Goal: Task Accomplishment & Management: Complete application form

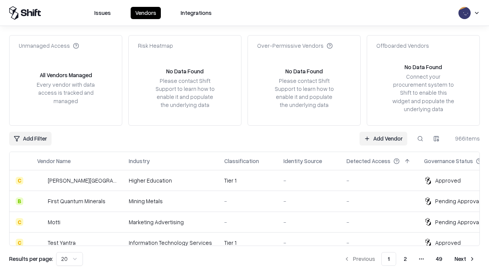
click at [383, 138] on link "Add Vendor" at bounding box center [384, 139] width 48 height 14
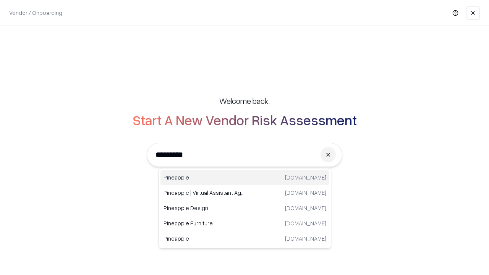
click at [245, 178] on div "Pineapple pineappleenergy.com" at bounding box center [245, 177] width 169 height 15
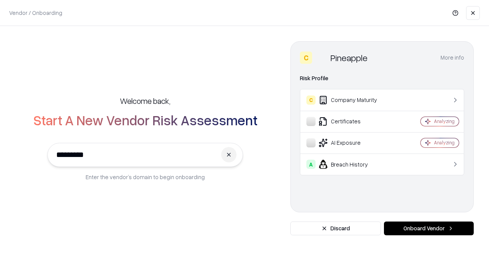
type input "*********"
click at [429, 229] on button "Onboard Vendor" at bounding box center [429, 229] width 90 height 14
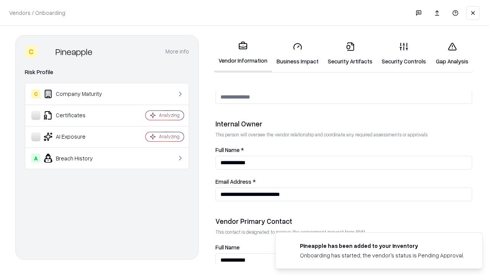
scroll to position [396, 0]
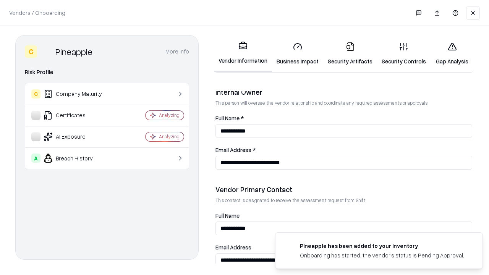
click at [298, 54] on link "Business Impact" at bounding box center [297, 54] width 51 height 36
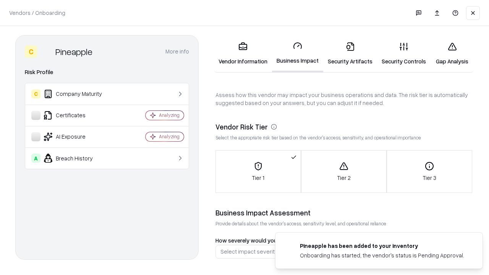
click at [350, 54] on link "Security Artifacts" at bounding box center [350, 54] width 54 height 36
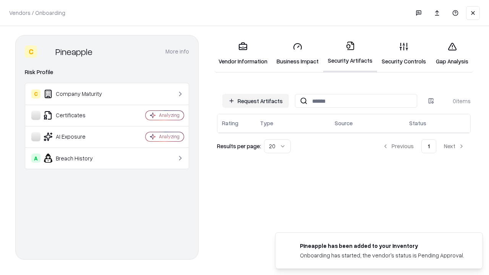
click at [256, 101] on button "Request Artifacts" at bounding box center [256, 101] width 67 height 14
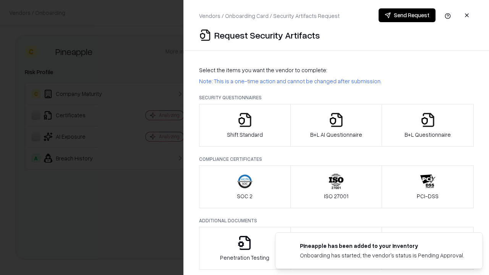
click at [245, 125] on icon "button" at bounding box center [244, 119] width 15 height 15
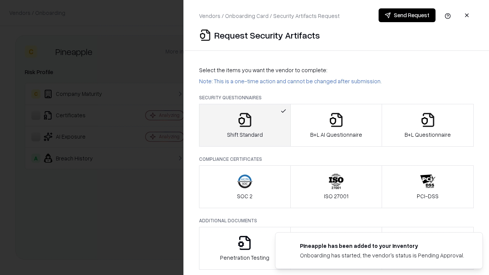
click at [407, 15] on button "Send Request" at bounding box center [407, 15] width 57 height 14
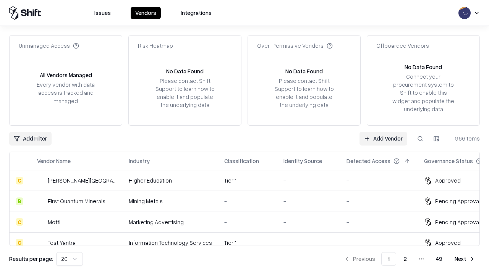
click at [421, 138] on button at bounding box center [421, 139] width 14 height 14
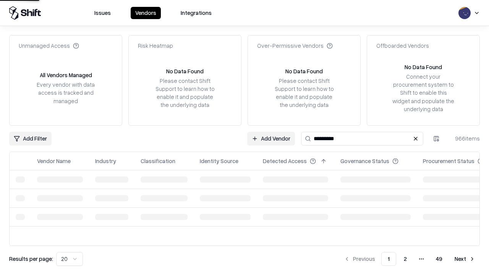
type input "*********"
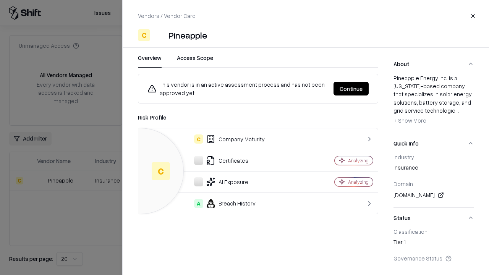
click at [351, 89] on button "Continue" at bounding box center [351, 89] width 35 height 14
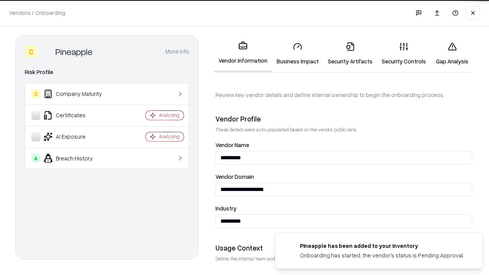
click at [350, 54] on link "Security Artifacts" at bounding box center [350, 54] width 54 height 36
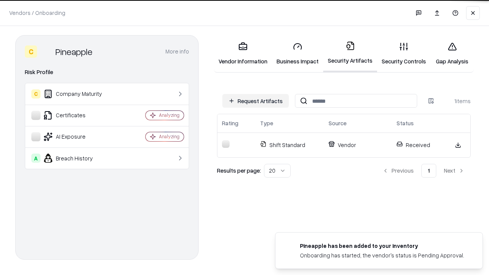
click at [452, 54] on link "Gap Analysis" at bounding box center [452, 54] width 43 height 36
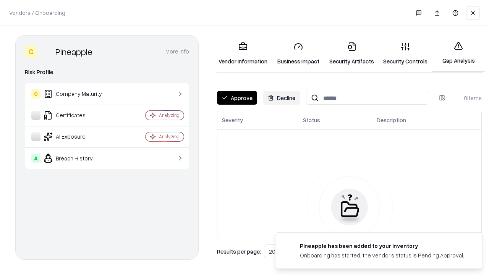
click at [237, 98] on button "Approve" at bounding box center [237, 98] width 40 height 14
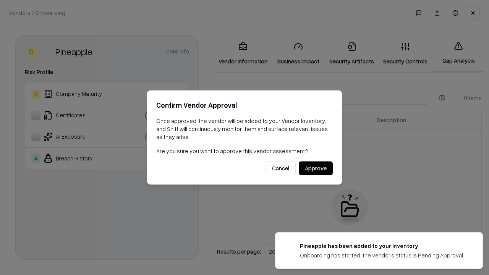
click at [316, 168] on button "Approve" at bounding box center [316, 169] width 34 height 14
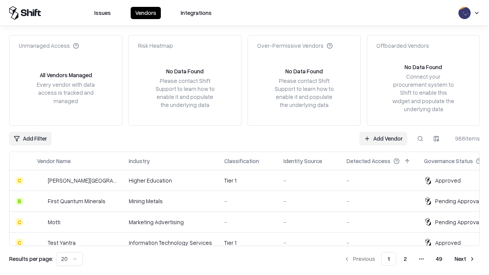
type input "*********"
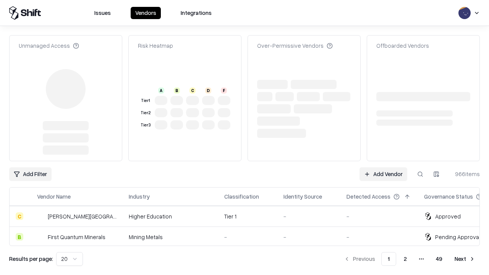
click at [383, 167] on link "Add Vendor" at bounding box center [384, 174] width 48 height 14
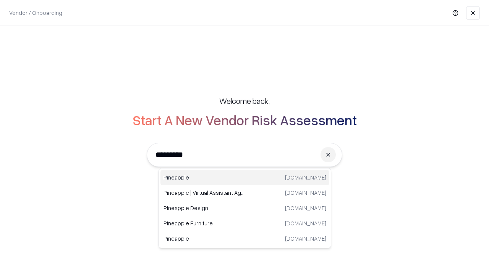
click at [245, 178] on div "Pineapple pineappleenergy.com" at bounding box center [245, 177] width 169 height 15
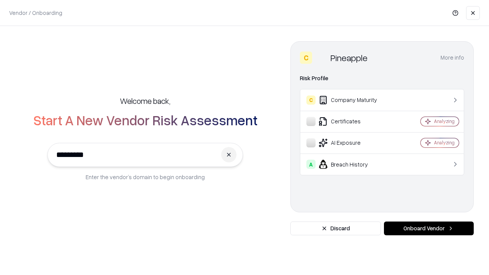
type input "*********"
click at [429, 229] on button "Onboard Vendor" at bounding box center [429, 229] width 90 height 14
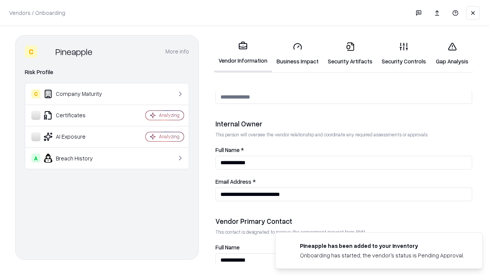
scroll to position [396, 0]
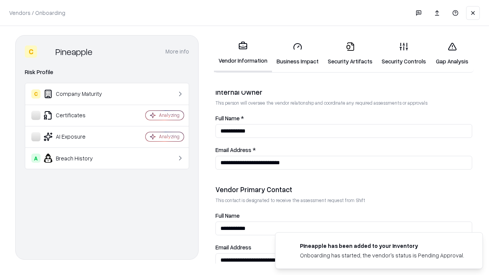
click at [452, 54] on link "Gap Analysis" at bounding box center [452, 54] width 43 height 36
